Goal: Transaction & Acquisition: Purchase product/service

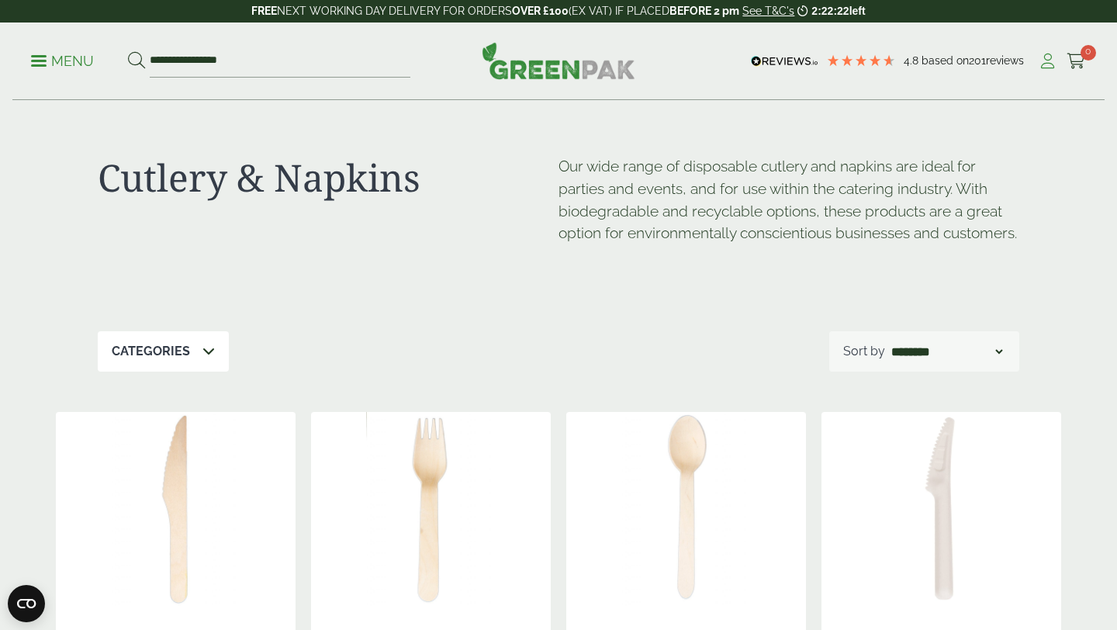
click at [1045, 54] on icon at bounding box center [1047, 62] width 19 height 16
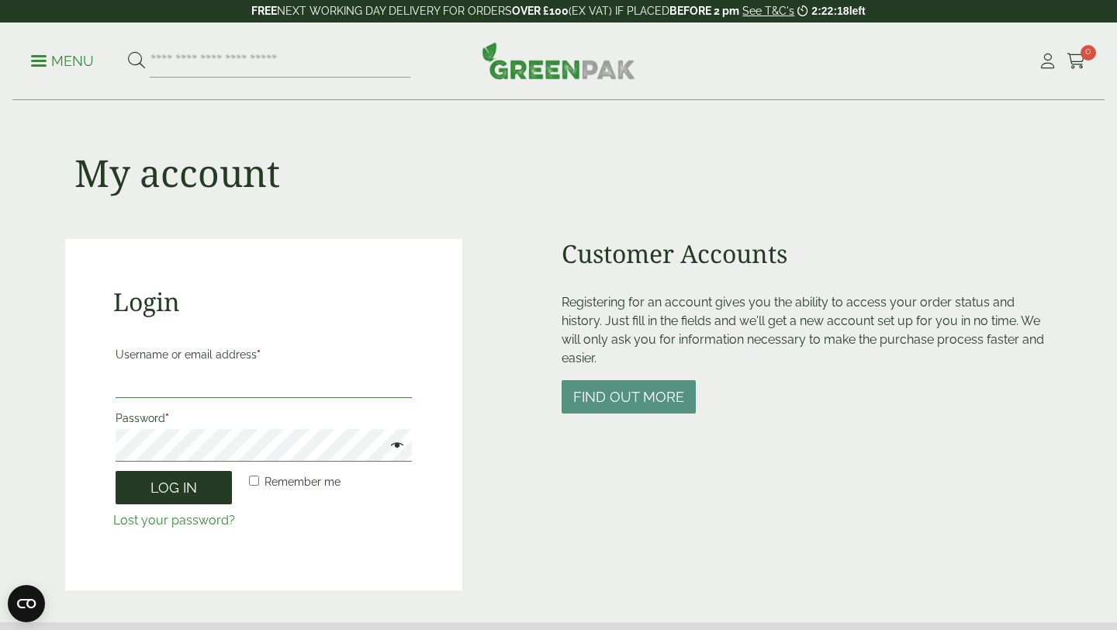
type input "**********"
click at [193, 489] on button "Log in" at bounding box center [174, 487] width 116 height 33
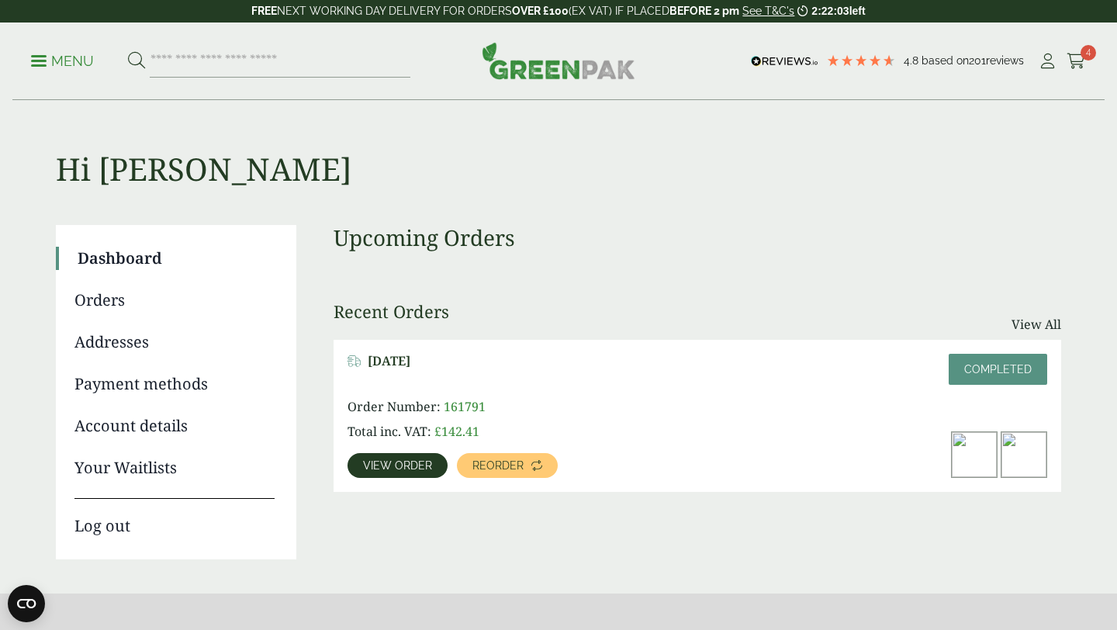
click at [129, 257] on link "Dashboard" at bounding box center [176, 258] width 197 height 23
click at [50, 48] on ul "Menu" at bounding box center [220, 61] width 379 height 33
click at [47, 61] on p "Menu" at bounding box center [62, 61] width 63 height 19
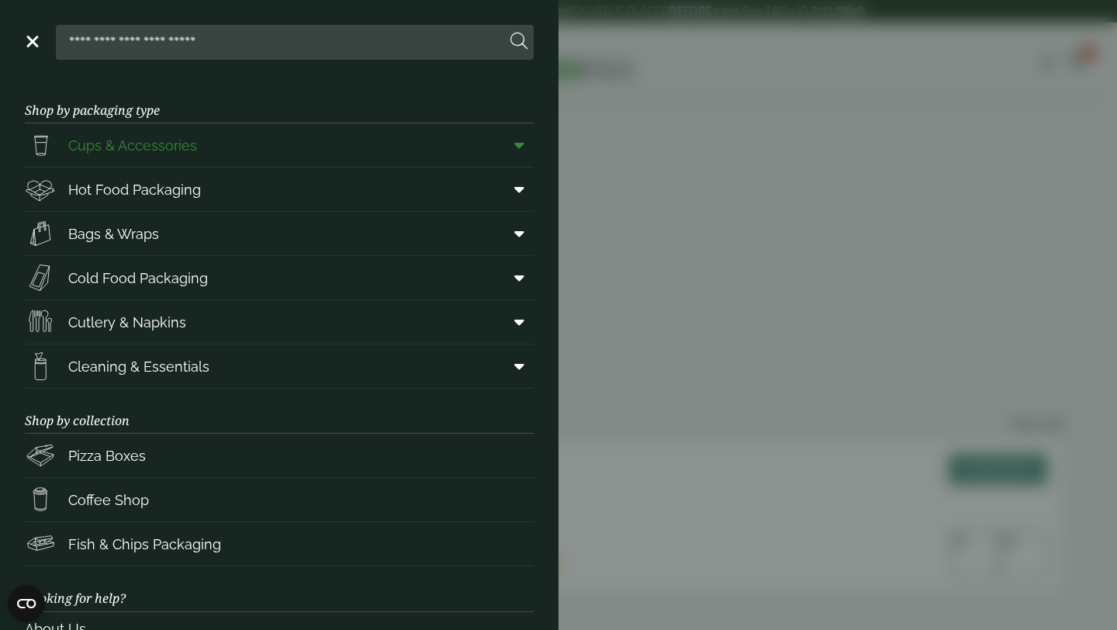
click at [524, 141] on span at bounding box center [516, 144] width 35 height 29
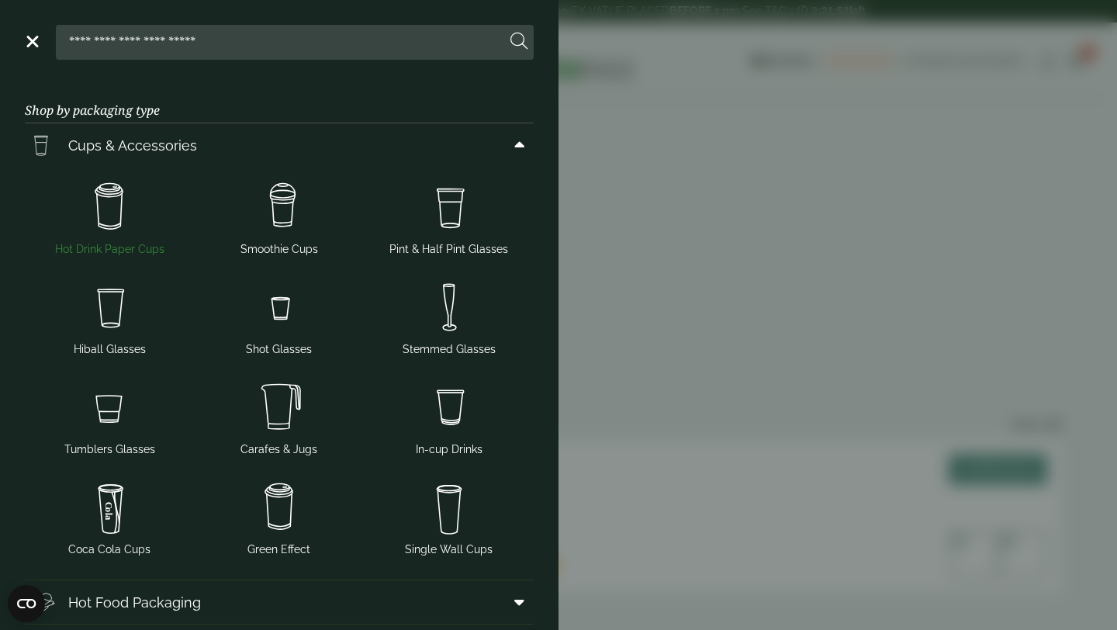
click at [119, 201] on img at bounding box center [109, 207] width 157 height 62
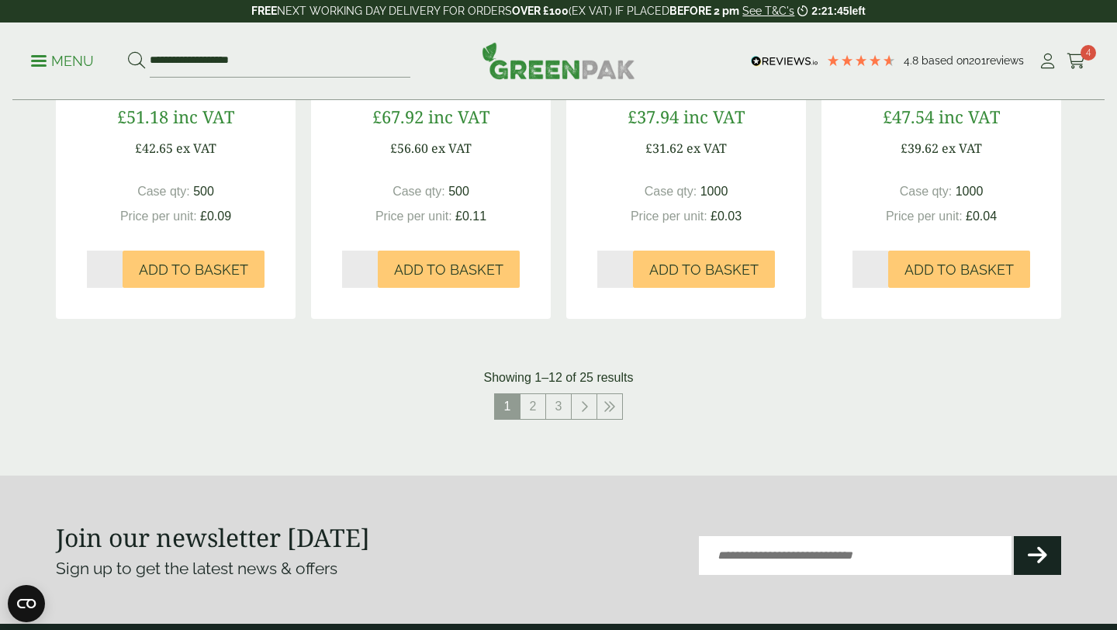
scroll to position [1627, 0]
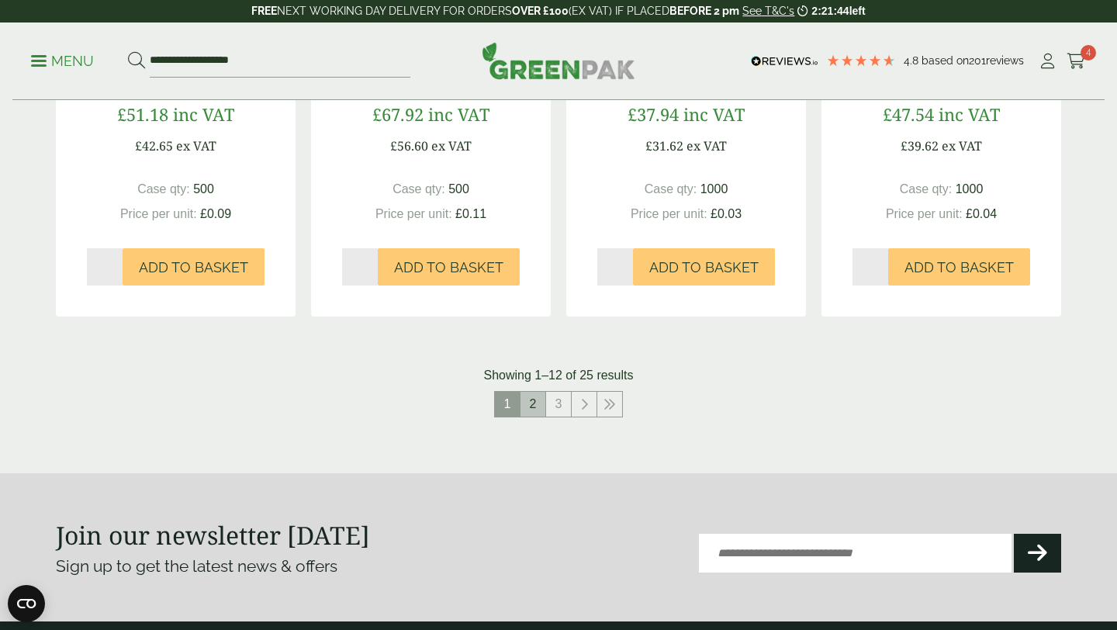
click at [534, 402] on link "2" at bounding box center [533, 404] width 25 height 25
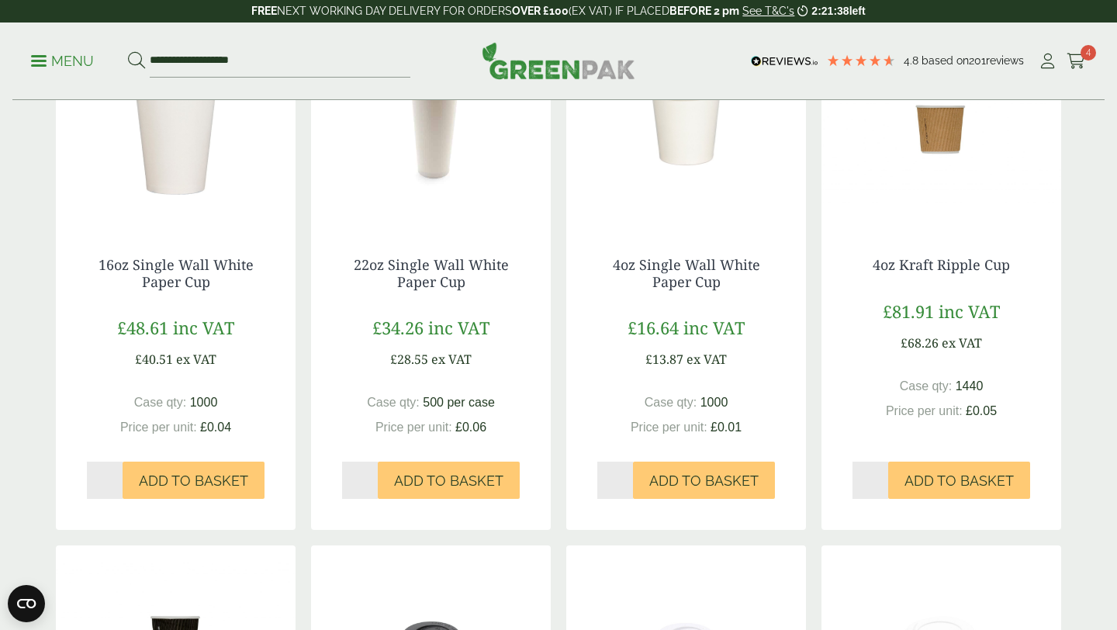
scroll to position [427, 0]
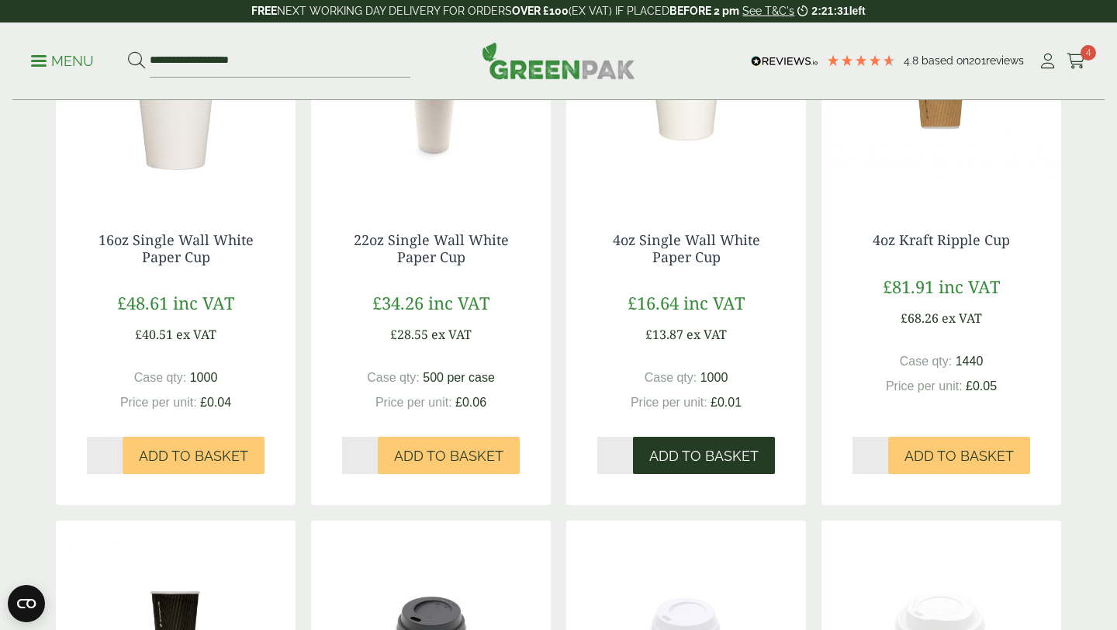
click at [686, 449] on span "Add to Basket" at bounding box center [703, 456] width 109 height 17
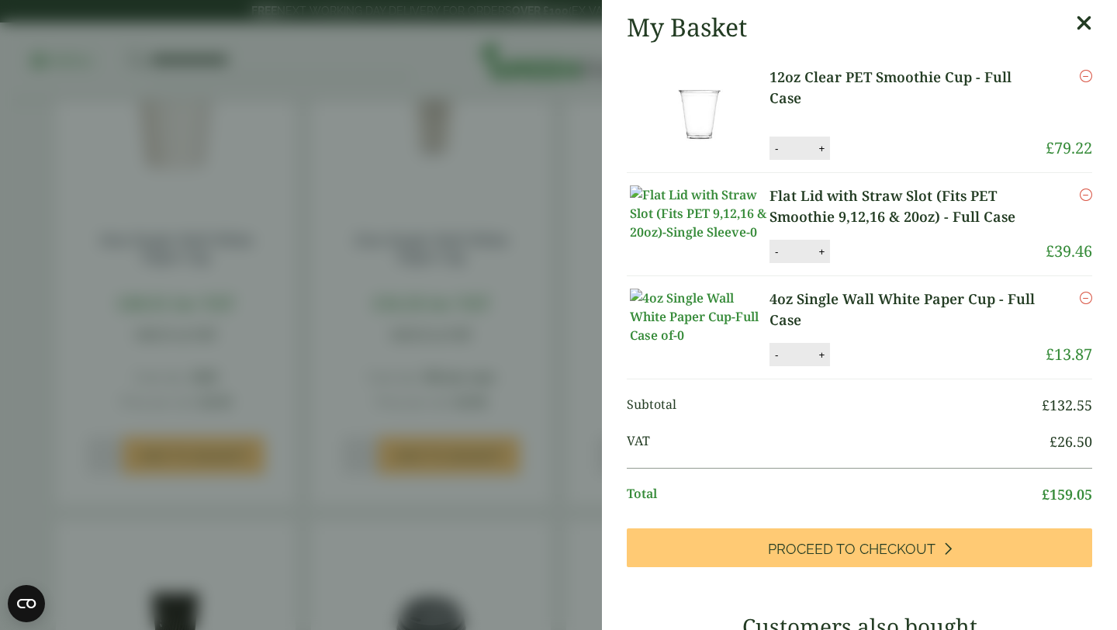
click at [479, 249] on aside "My Basket 12oz Clear PET Smoothie Cup - Full Case 12oz Clear PET Smoothie Cup -…" at bounding box center [558, 315] width 1117 height 630
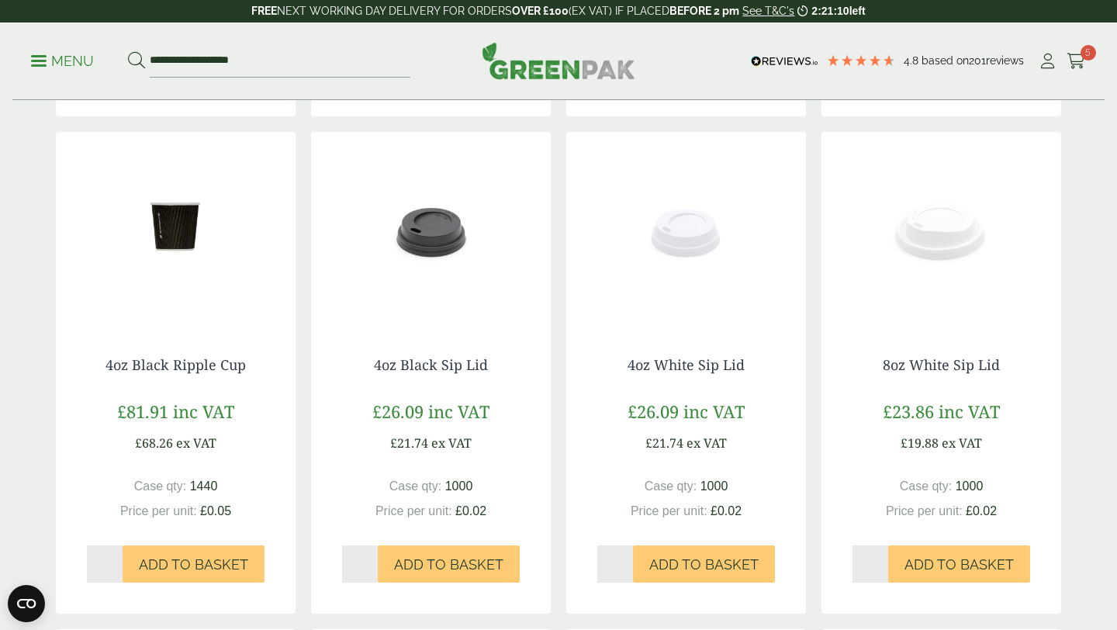
scroll to position [821, 0]
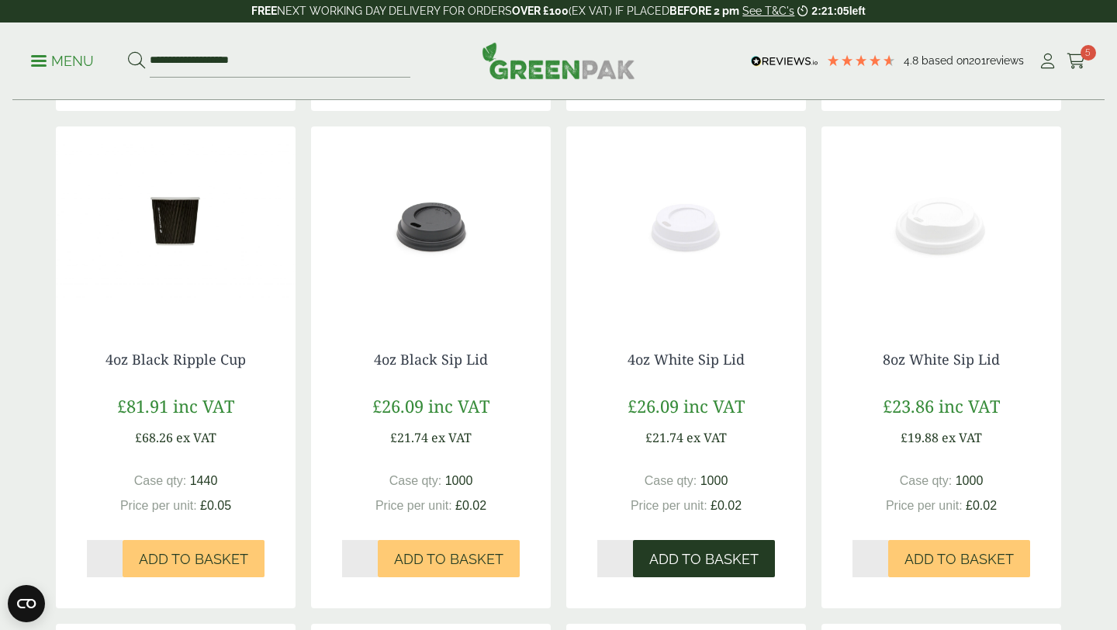
click at [657, 559] on span "Add to Basket" at bounding box center [703, 559] width 109 height 17
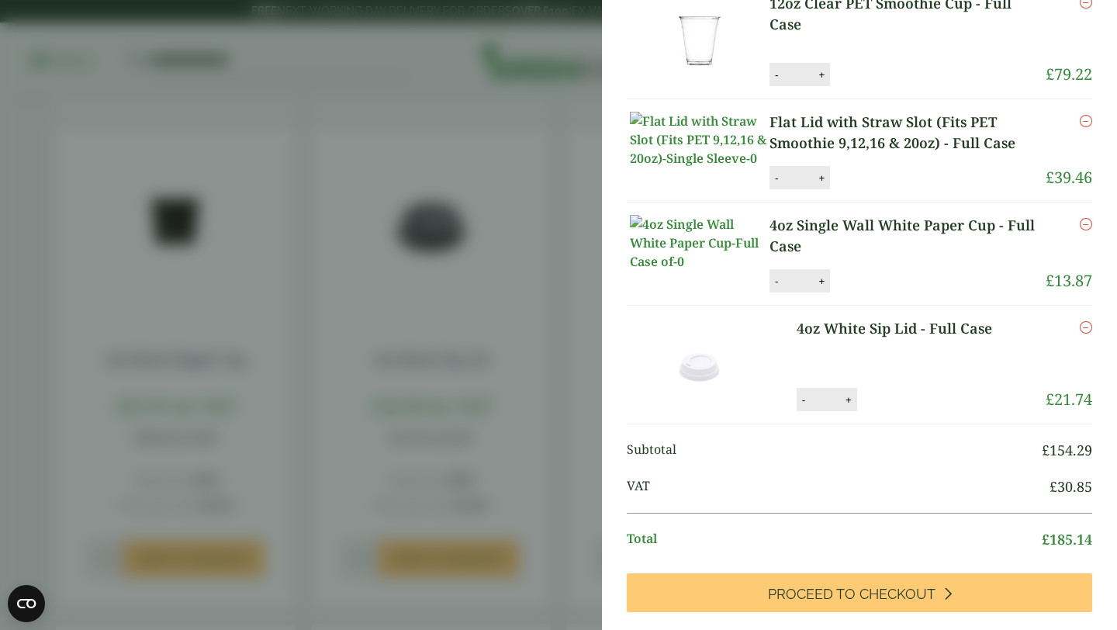
scroll to position [0, 0]
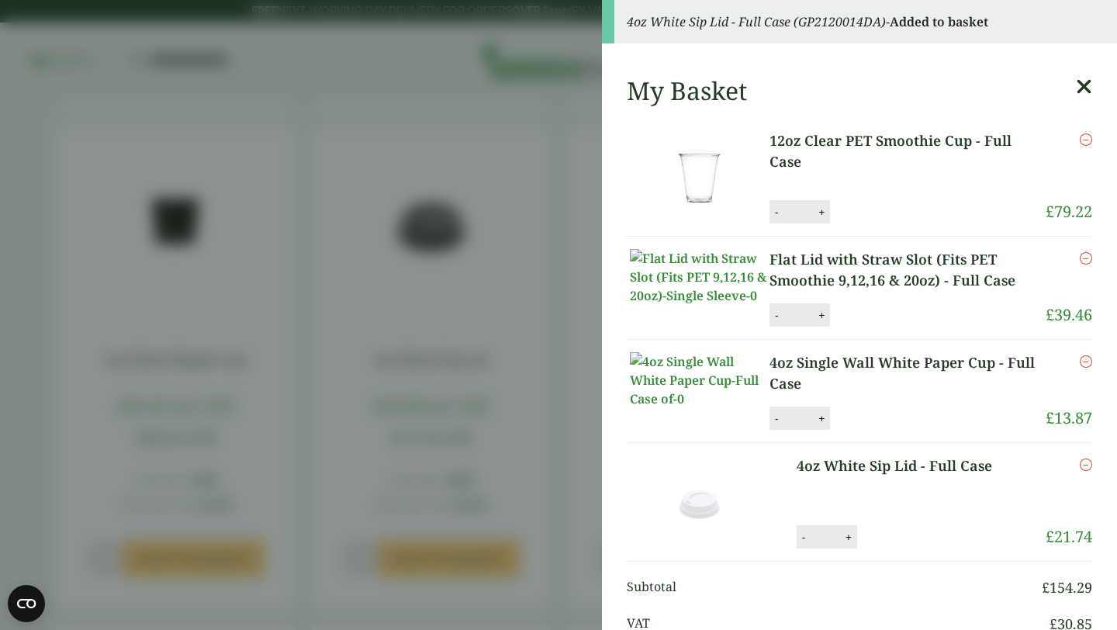
click at [533, 80] on aside "4oz White Sip Lid - Full Case (GP2120014DA) - Added to basket My Basket 12oz Cl…" at bounding box center [558, 315] width 1117 height 630
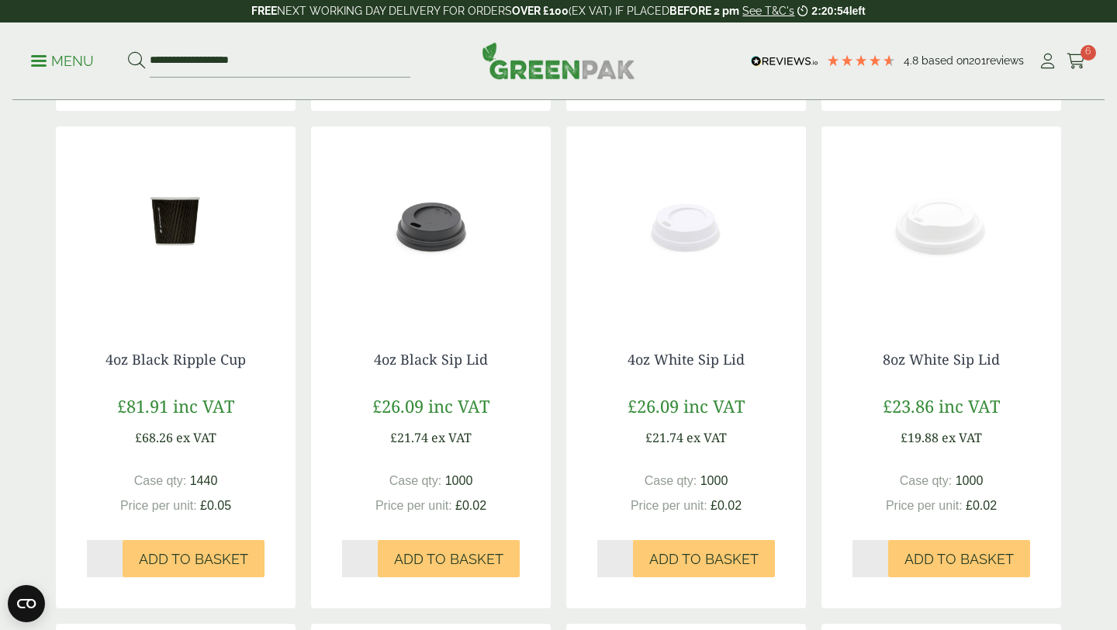
click at [41, 57] on p "Menu" at bounding box center [62, 61] width 63 height 19
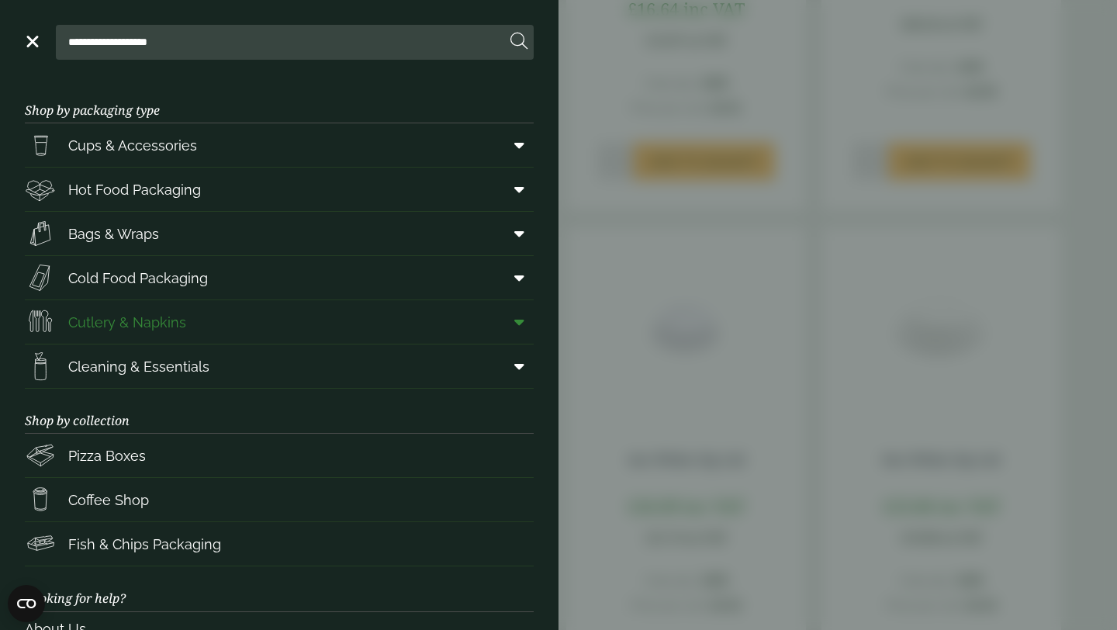
click at [147, 324] on span "Cutlery & Napkins" at bounding box center [127, 322] width 118 height 21
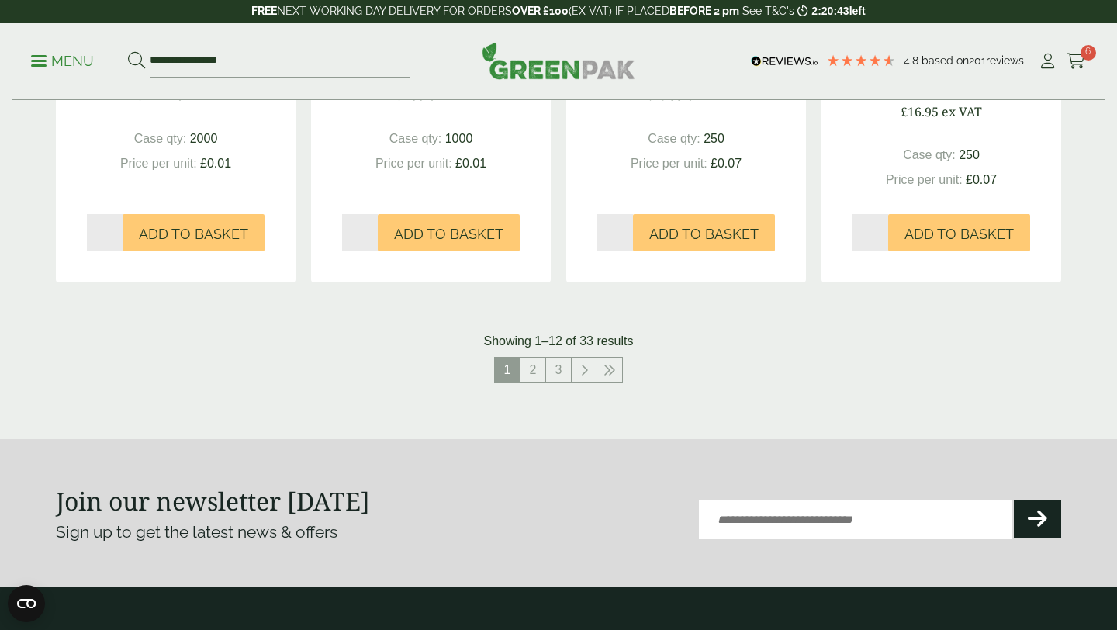
scroll to position [1673, 0]
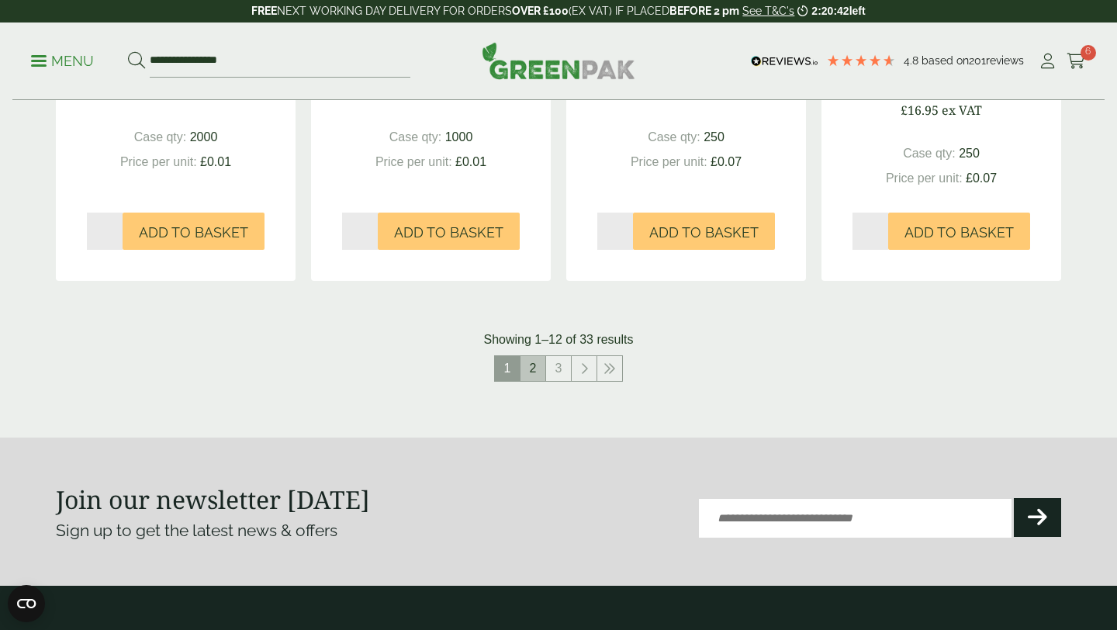
click at [538, 381] on link "2" at bounding box center [533, 368] width 25 height 25
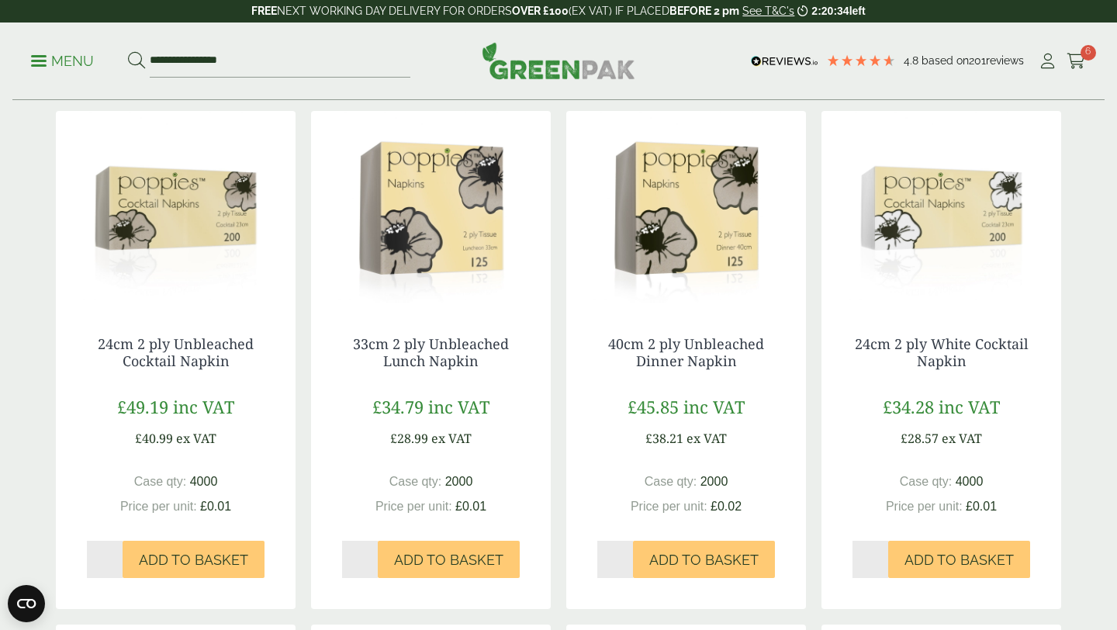
scroll to position [836, 0]
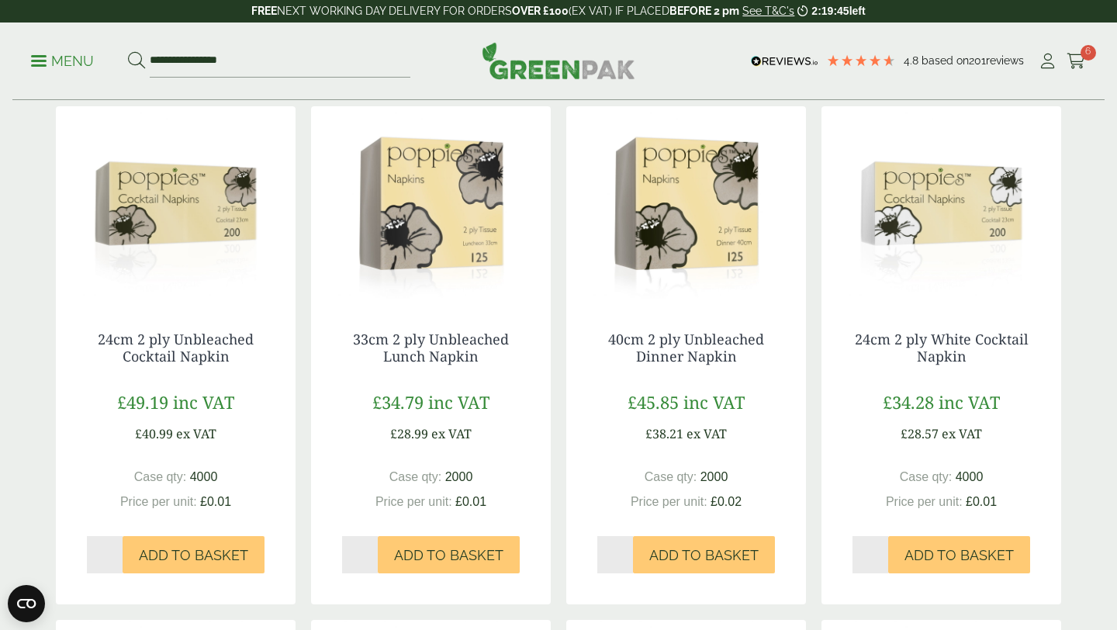
click at [925, 233] on img at bounding box center [941, 203] width 240 height 194
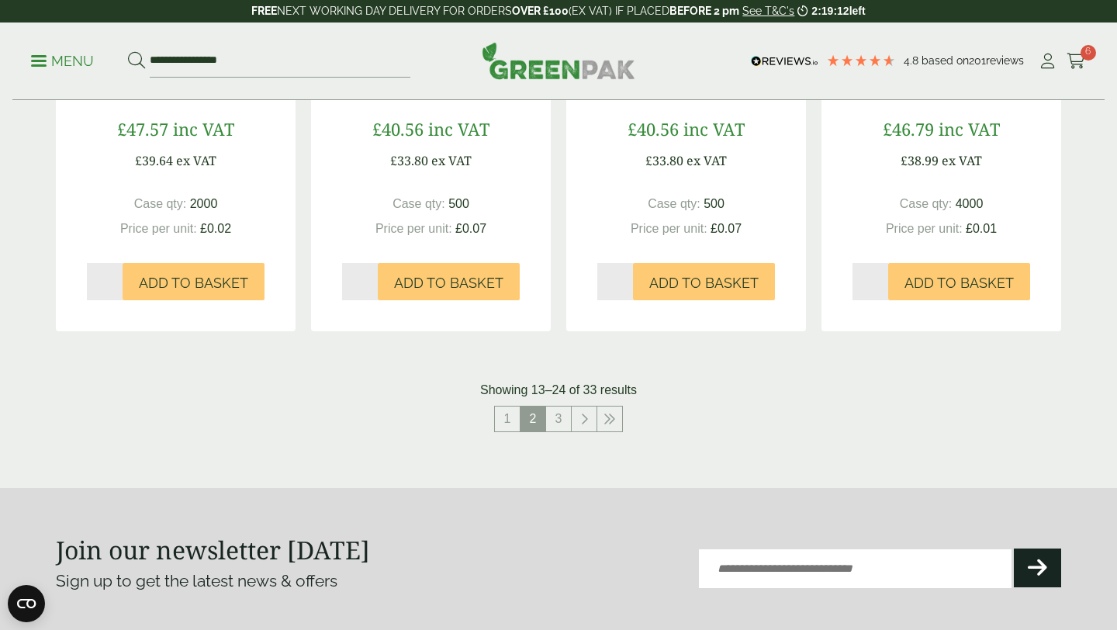
scroll to position [1626, 0]
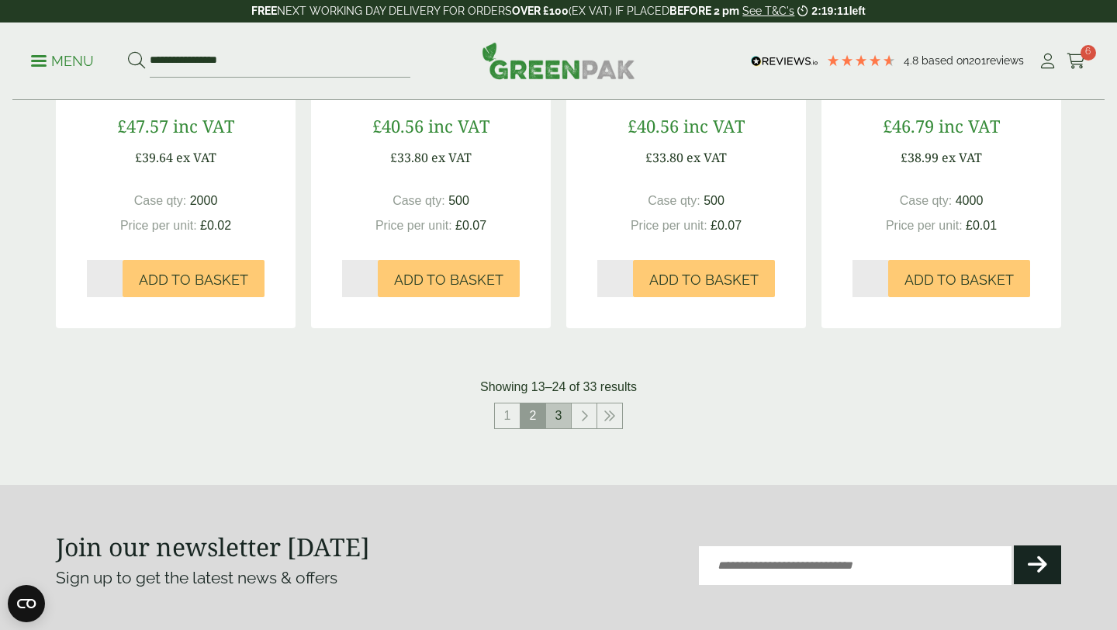
click at [555, 428] on link "3" at bounding box center [558, 415] width 25 height 25
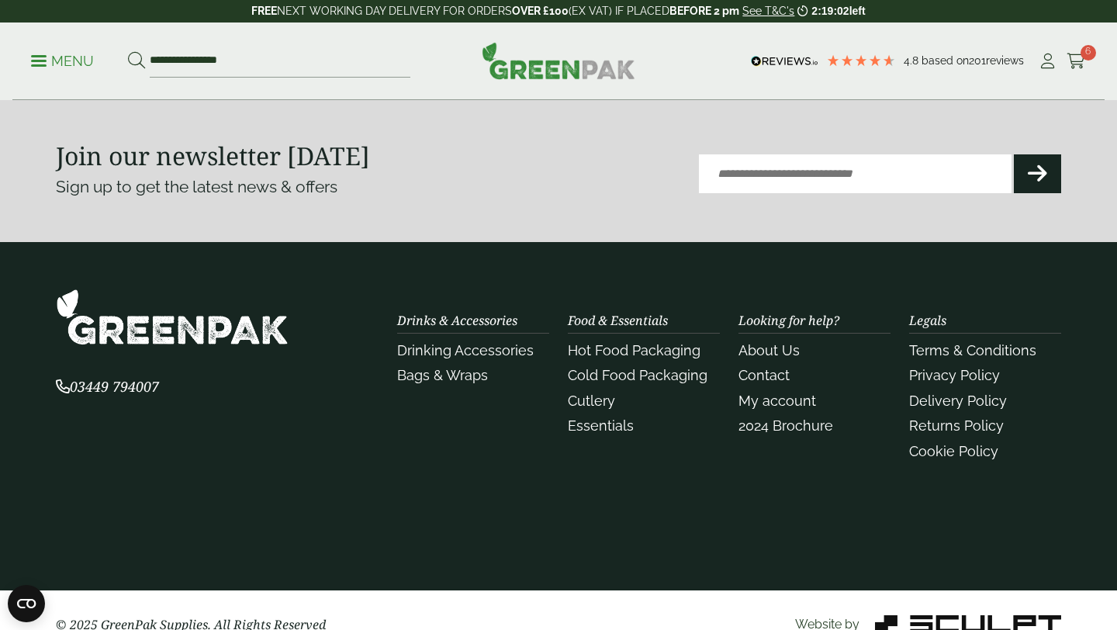
scroll to position [2046, 0]
